Goal: Information Seeking & Learning: Check status

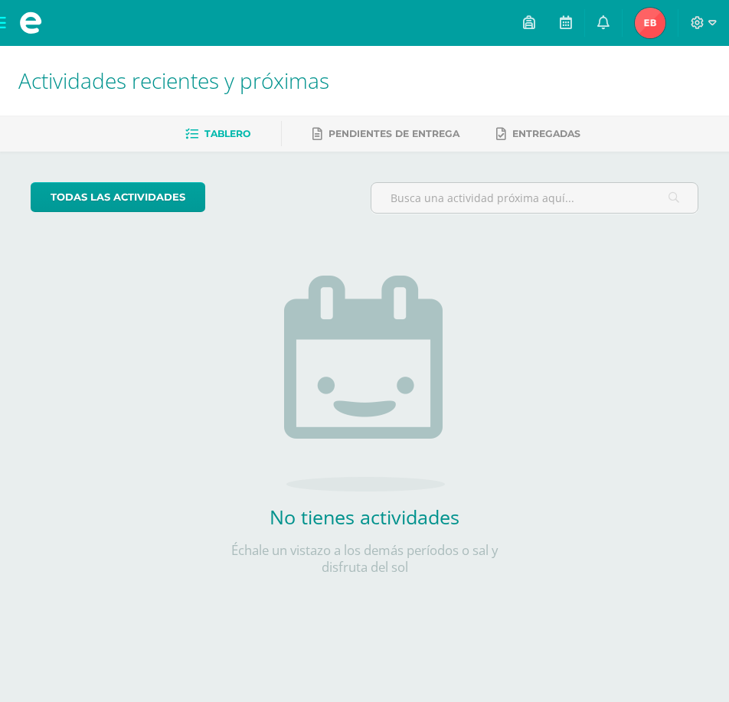
click at [647, 34] on img at bounding box center [650, 23] width 31 height 31
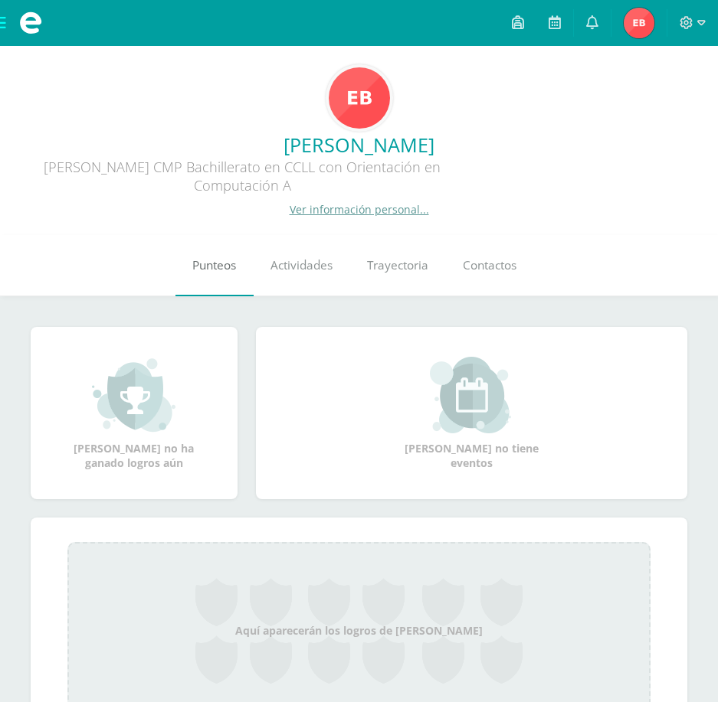
click at [226, 281] on link "Punteos" at bounding box center [214, 265] width 78 height 61
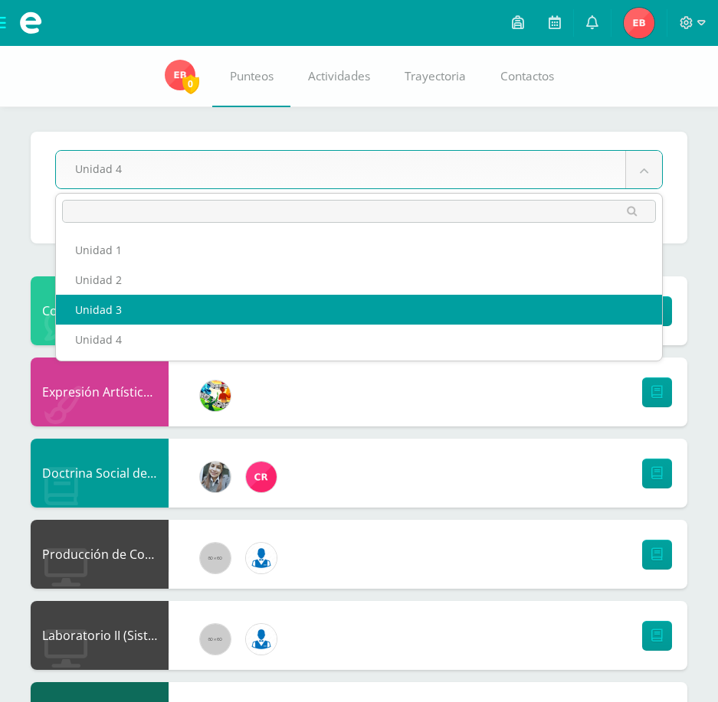
select select "Unidad 3"
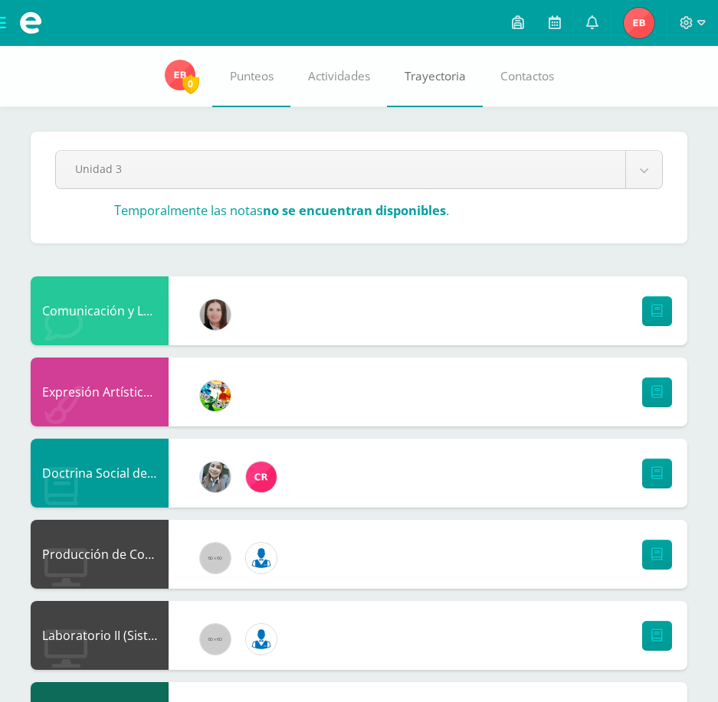
click at [401, 70] on link "Trayectoria" at bounding box center [435, 76] width 96 height 61
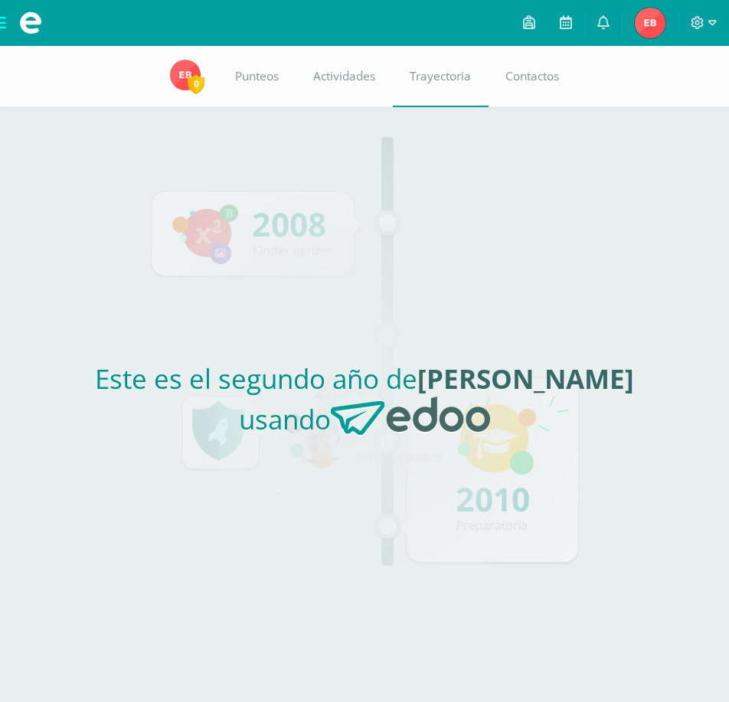
click at [486, 432] on h2 "Este es el segundo año de [PERSON_NAME] usando" at bounding box center [365, 405] width 668 height 88
drag, startPoint x: 530, startPoint y: 515, endPoint x: 490, endPoint y: 524, distance: 40.9
click at [492, 524] on div "Este es el segundo año de [PERSON_NAME] usando" at bounding box center [365, 404] width 680 height 595
click at [486, 524] on div "Este es el segundo año de [PERSON_NAME] usando" at bounding box center [365, 404] width 680 height 595
click at [254, 473] on div "Este es el segundo año de [PERSON_NAME] usando" at bounding box center [365, 404] width 680 height 595
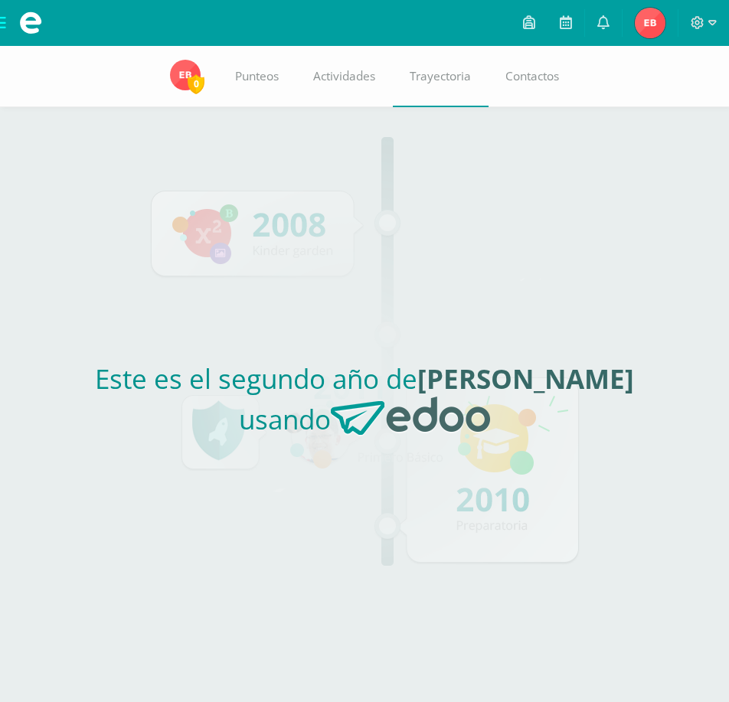
drag, startPoint x: 267, startPoint y: 274, endPoint x: 277, endPoint y: 270, distance: 11.7
click at [268, 273] on div "Este es el segundo año de [PERSON_NAME] usando" at bounding box center [365, 404] width 680 height 595
drag, startPoint x: 204, startPoint y: 410, endPoint x: 232, endPoint y: 418, distance: 29.6
click at [232, 418] on h2 "Este es el segundo año de [PERSON_NAME] usando" at bounding box center [365, 405] width 668 height 88
click at [520, 577] on div "Este es el segundo año de [PERSON_NAME] usando" at bounding box center [365, 404] width 680 height 595
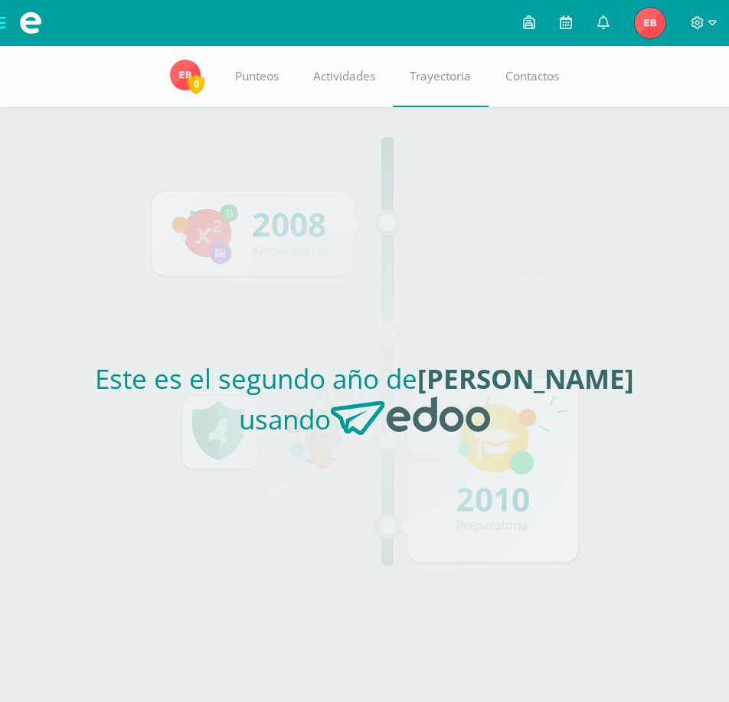
drag, startPoint x: 410, startPoint y: 441, endPoint x: 421, endPoint y: 432, distance: 14.7
click at [416, 437] on h2 "Este es el segundo año de [PERSON_NAME] usando" at bounding box center [365, 405] width 668 height 88
click at [434, 348] on div "Este es el segundo año de [PERSON_NAME] usando" at bounding box center [365, 404] width 680 height 595
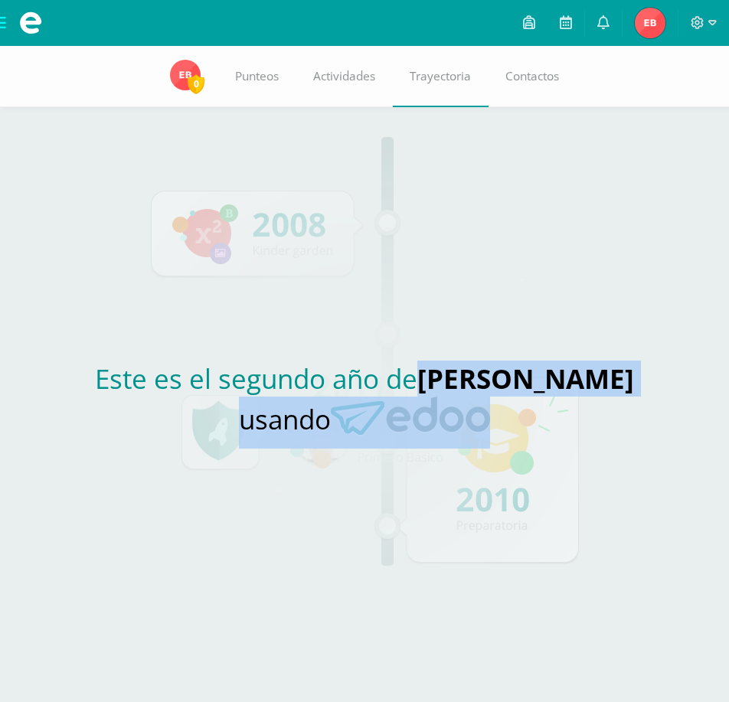
drag, startPoint x: 419, startPoint y: 365, endPoint x: 604, endPoint y: 411, distance: 191.0
click at [604, 411] on h2 "Este es el segundo año de [PERSON_NAME] usando" at bounding box center [365, 405] width 668 height 88
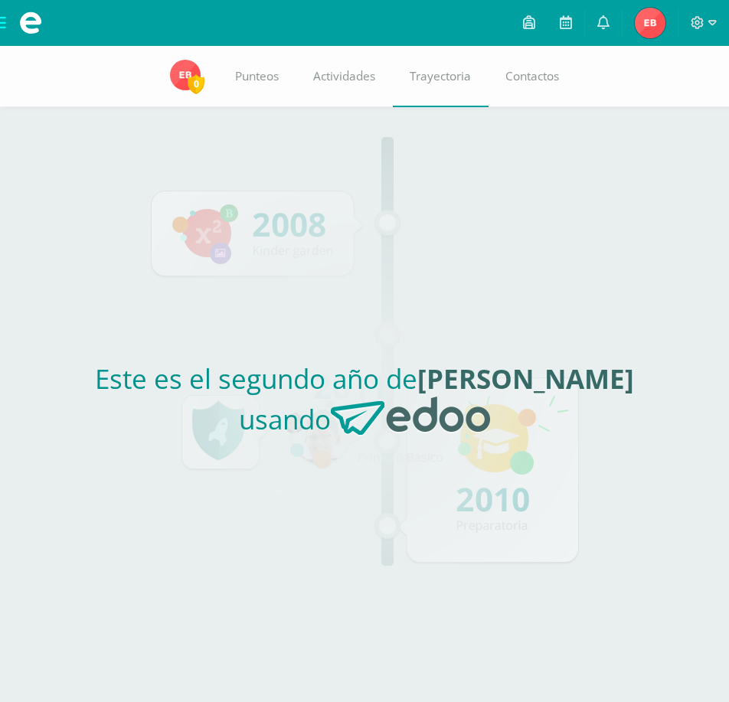
click at [352, 391] on h2 "Este es el segundo año de [PERSON_NAME] usando" at bounding box center [365, 405] width 668 height 88
drag, startPoint x: 107, startPoint y: 362, endPoint x: 601, endPoint y: 458, distance: 503.3
click at [601, 458] on div "Este es el segundo año de [PERSON_NAME] usando" at bounding box center [365, 404] width 680 height 595
click at [492, 320] on div "Este es el segundo año de [PERSON_NAME] usando" at bounding box center [365, 404] width 680 height 595
